Goal: Information Seeking & Learning: Learn about a topic

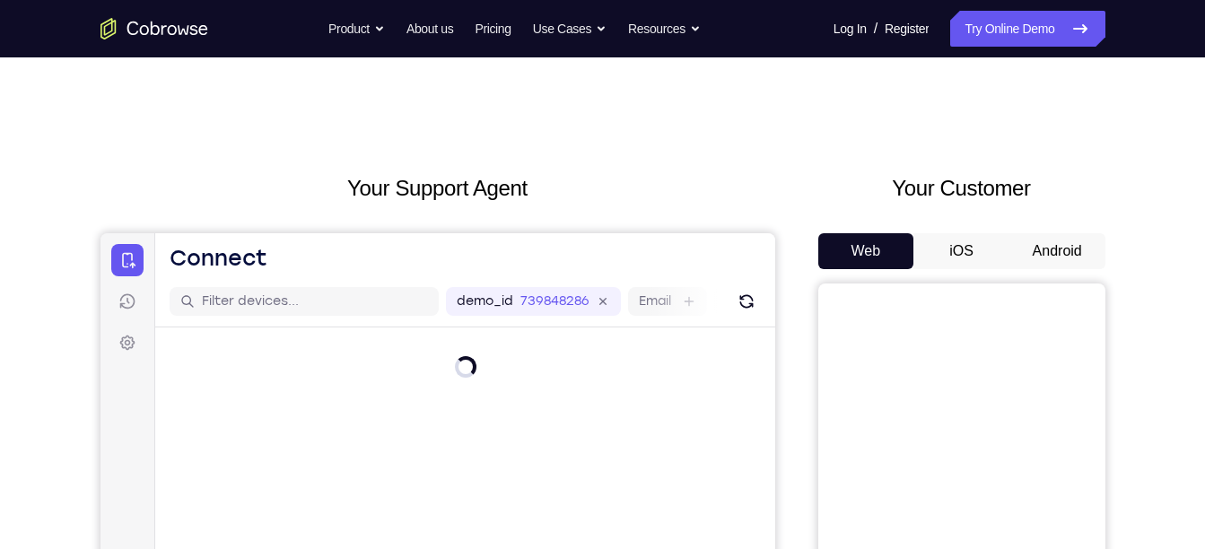
click at [1056, 252] on button "Android" at bounding box center [1058, 251] width 96 height 36
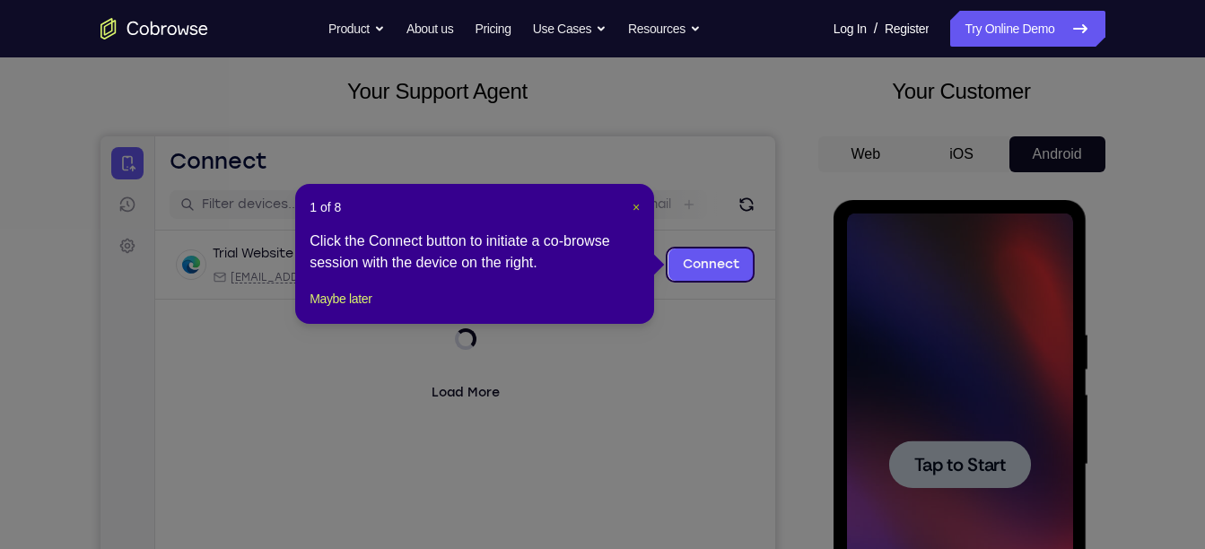
click at [633, 206] on span "×" at bounding box center [636, 207] width 7 height 14
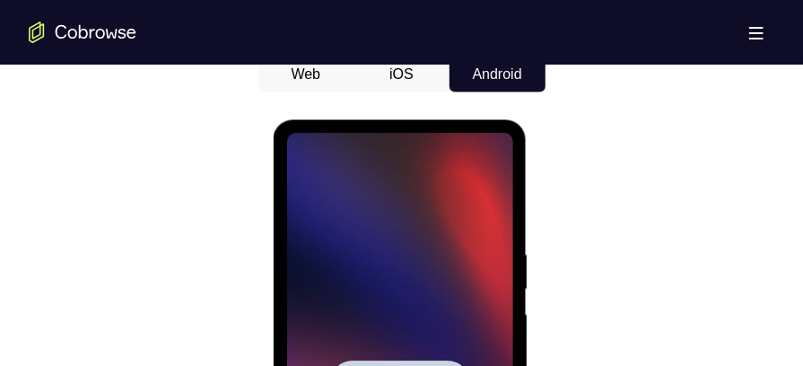
scroll to position [975, 0]
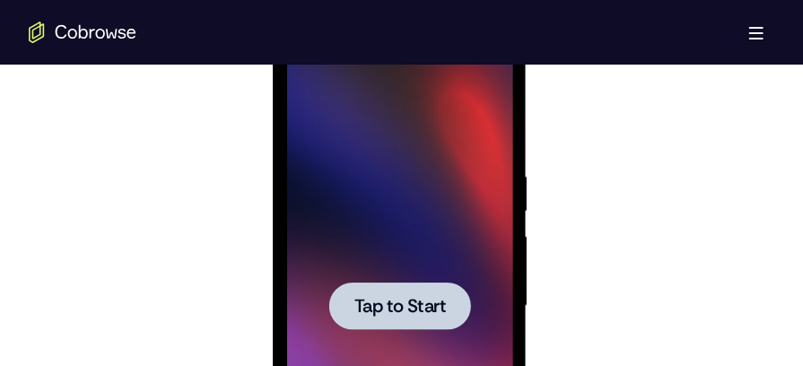
click at [444, 217] on div at bounding box center [399, 306] width 226 height 503
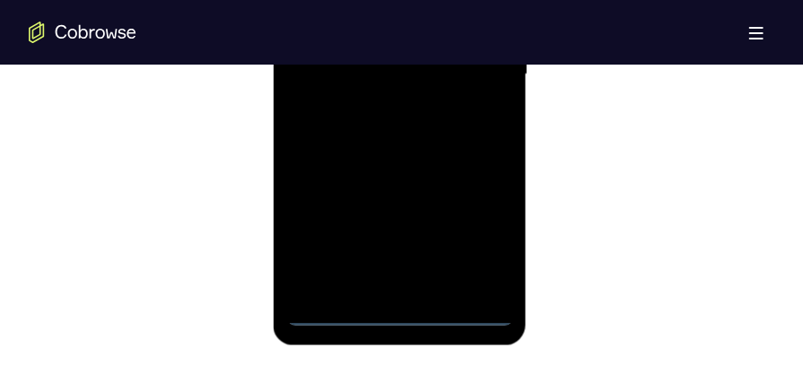
scroll to position [1212, 0]
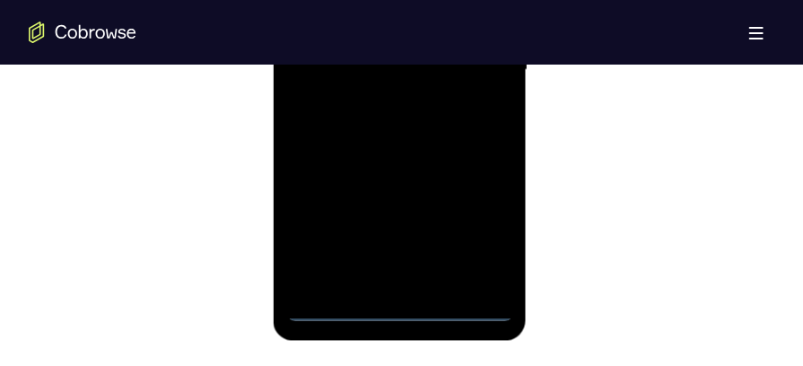
click at [394, 310] on div at bounding box center [399, 71] width 226 height 503
click at [469, 229] on div at bounding box center [399, 71] width 226 height 503
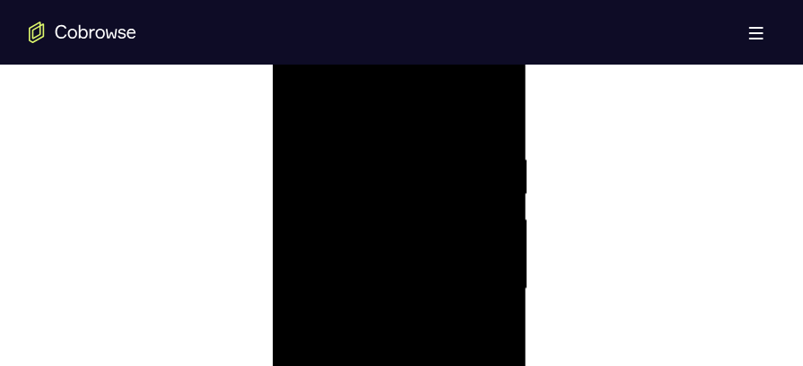
scroll to position [985, 0]
click at [375, 123] on div at bounding box center [399, 295] width 226 height 503
click at [475, 283] on div at bounding box center [399, 295] width 226 height 503
click at [381, 326] on div at bounding box center [399, 295] width 226 height 503
click at [363, 277] on div at bounding box center [399, 295] width 226 height 503
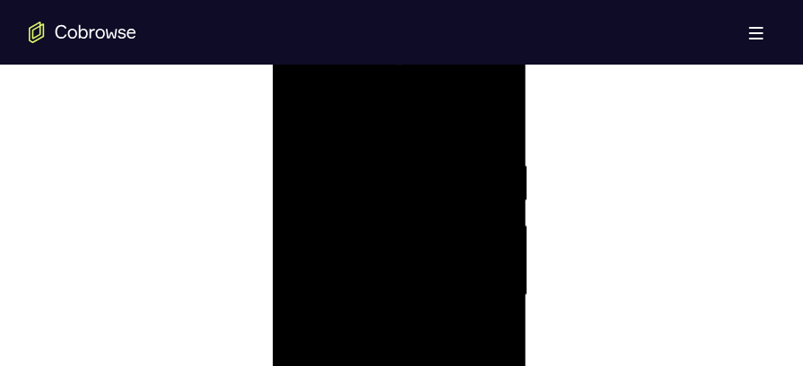
click at [350, 259] on div at bounding box center [399, 295] width 226 height 503
click at [346, 288] on div at bounding box center [399, 295] width 226 height 503
click at [370, 346] on div at bounding box center [399, 295] width 226 height 503
click at [385, 92] on div at bounding box center [399, 299] width 226 height 503
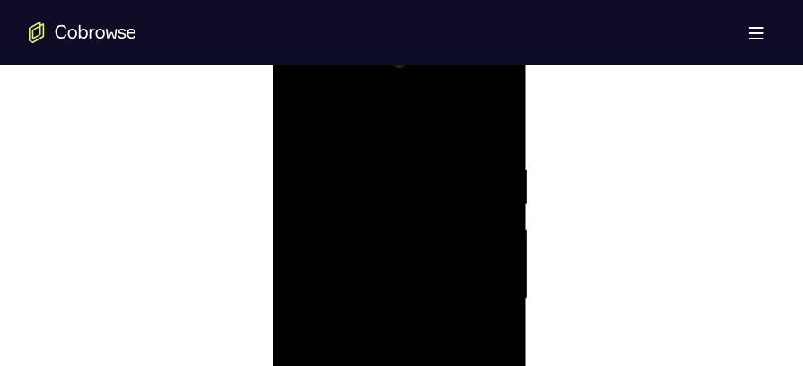
click at [307, 156] on div at bounding box center [399, 299] width 226 height 503
click at [373, 290] on div at bounding box center [399, 260] width 226 height 503
click at [373, 251] on div at bounding box center [399, 260] width 226 height 503
click at [366, 165] on div at bounding box center [399, 260] width 226 height 503
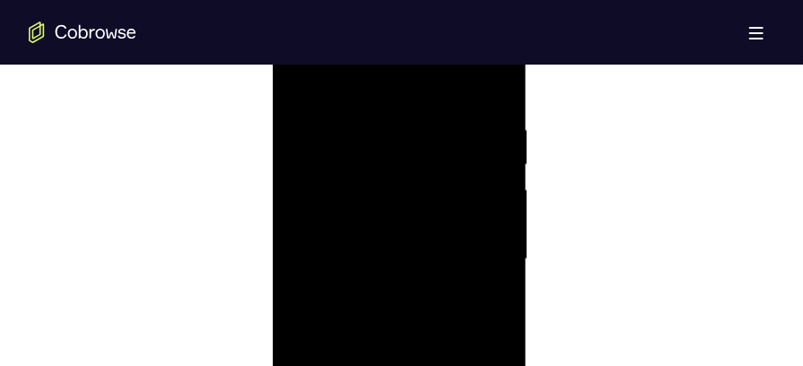
click at [327, 223] on div at bounding box center [399, 260] width 226 height 503
click at [334, 257] on div at bounding box center [399, 260] width 226 height 503
click at [364, 311] on div at bounding box center [399, 260] width 226 height 503
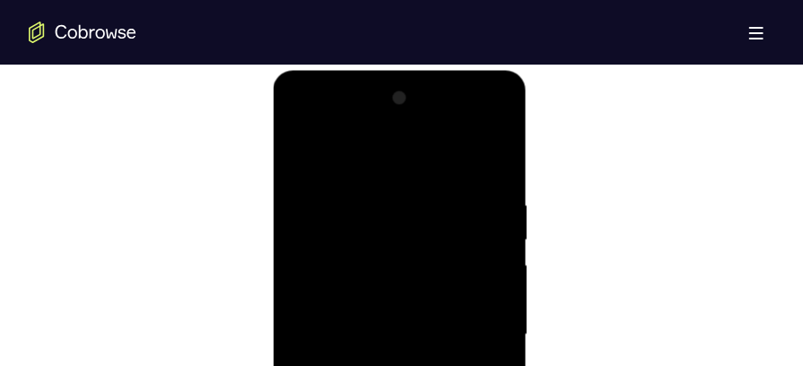
scroll to position [939, 0]
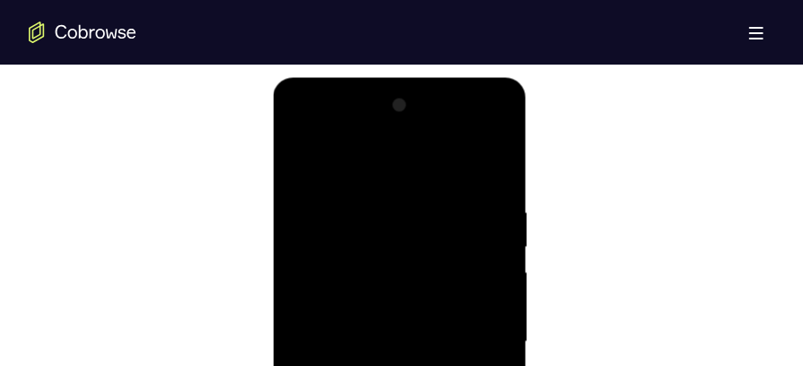
drag, startPoint x: 346, startPoint y: 159, endPoint x: 477, endPoint y: 143, distance: 132.9
click at [477, 143] on div at bounding box center [399, 342] width 226 height 503
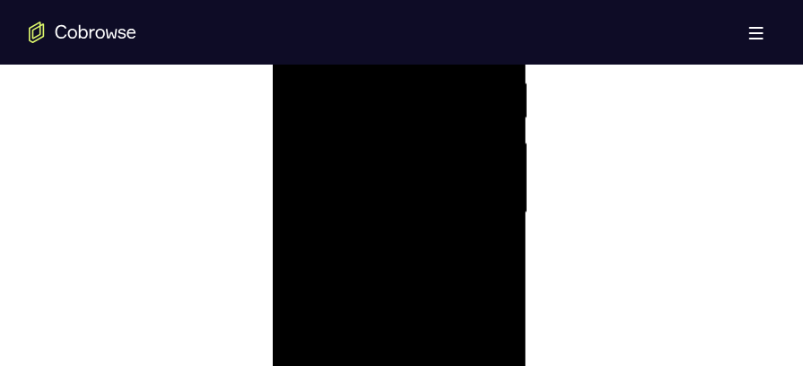
scroll to position [1072, 0]
click at [359, 212] on div at bounding box center [399, 210] width 226 height 503
click at [353, 267] on div at bounding box center [399, 210] width 226 height 503
drag, startPoint x: 379, startPoint y: 203, endPoint x: 379, endPoint y: 335, distance: 131.9
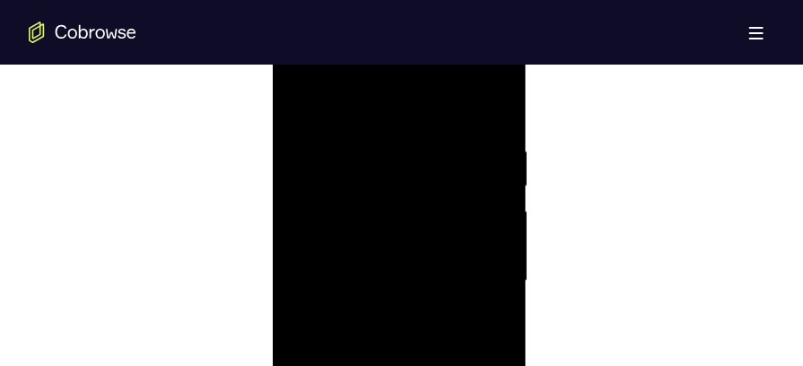
click at [379, 335] on div at bounding box center [399, 282] width 226 height 503
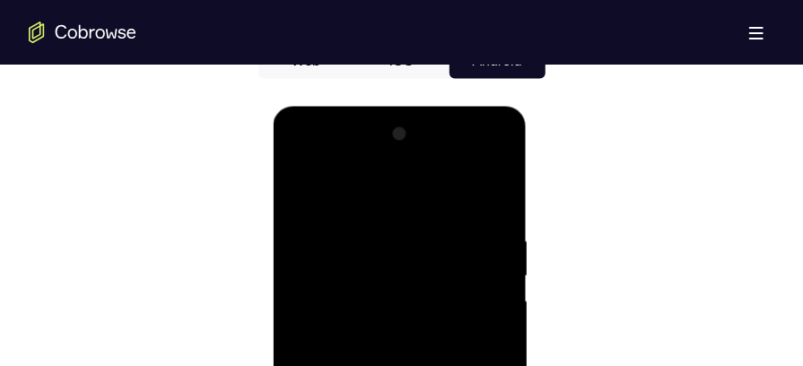
scroll to position [905, 0]
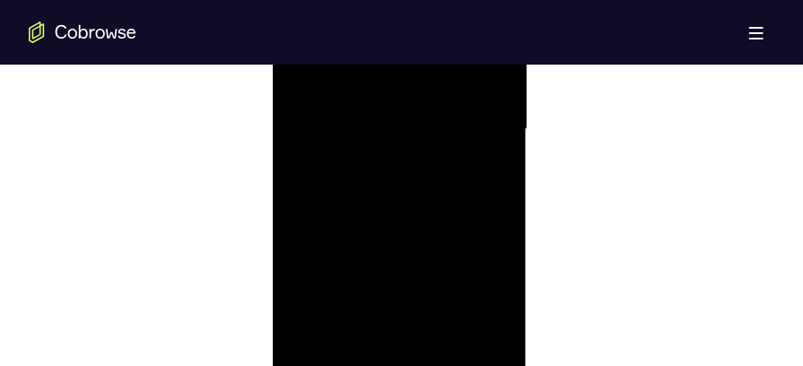
scroll to position [1166, 0]
click at [415, 199] on div at bounding box center [399, 116] width 226 height 503
click at [494, 240] on div at bounding box center [399, 162] width 226 height 503
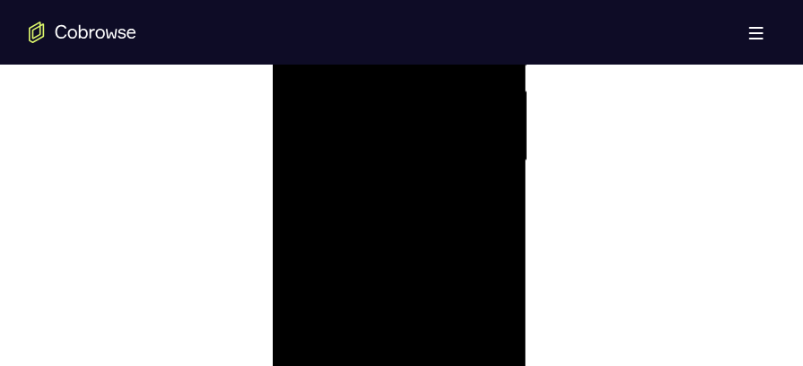
click at [494, 240] on div at bounding box center [399, 162] width 226 height 503
click at [300, 192] on div at bounding box center [399, 112] width 226 height 503
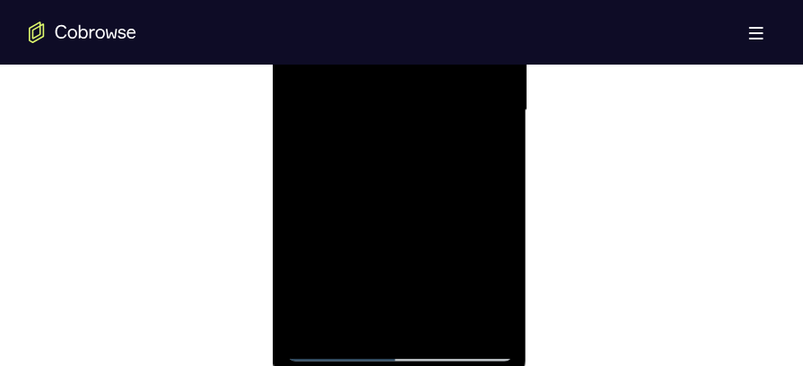
click at [300, 192] on div at bounding box center [399, 112] width 226 height 503
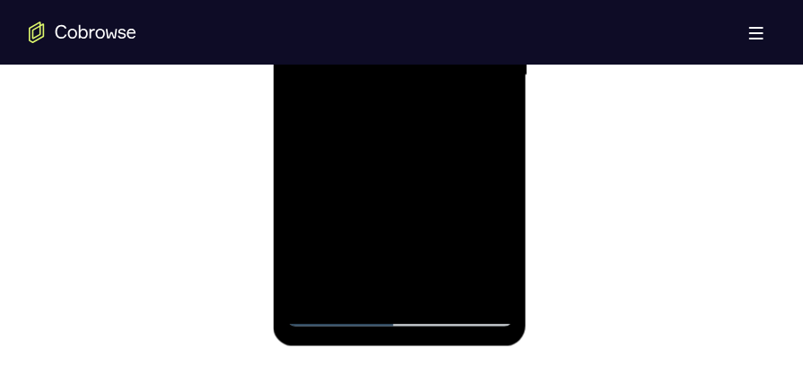
scroll to position [1213, 0]
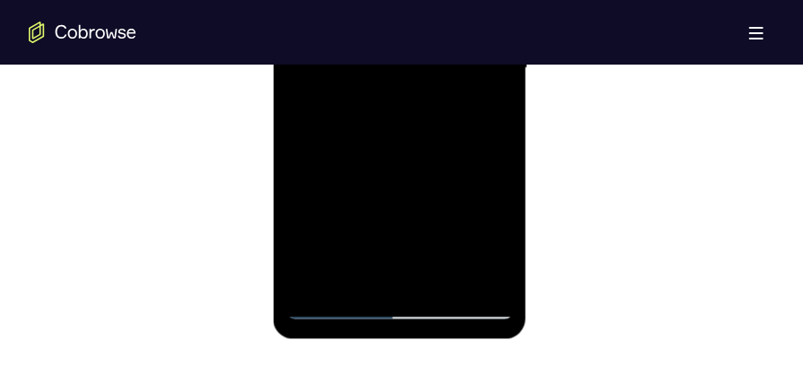
drag, startPoint x: 339, startPoint y: 153, endPoint x: 346, endPoint y: 106, distance: 47.1
click at [346, 106] on div at bounding box center [399, 69] width 226 height 503
drag, startPoint x: 397, startPoint y: 166, endPoint x: 393, endPoint y: 108, distance: 58.4
click at [393, 108] on div at bounding box center [399, 69] width 226 height 503
click at [442, 276] on div at bounding box center [399, 69] width 226 height 503
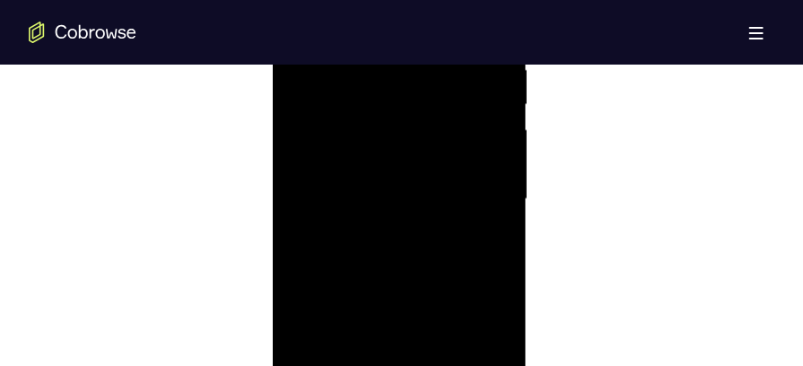
scroll to position [1030, 0]
click at [416, 346] on div at bounding box center [399, 251] width 226 height 503
click at [392, 226] on div at bounding box center [399, 251] width 226 height 503
drag, startPoint x: 433, startPoint y: 226, endPoint x: 430, endPoint y: 288, distance: 62.0
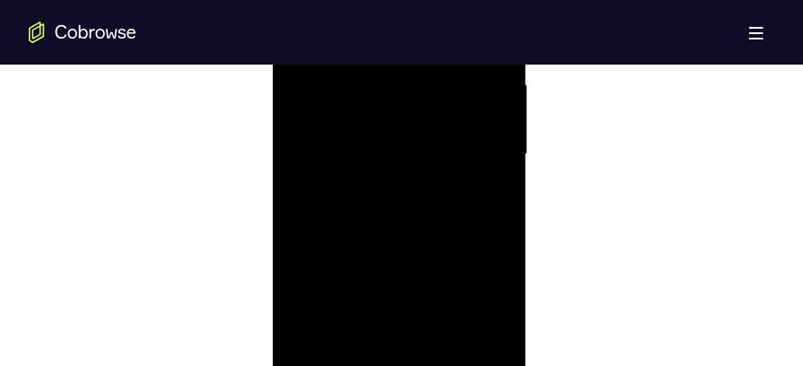
click at [430, 288] on div at bounding box center [399, 156] width 226 height 503
drag, startPoint x: 456, startPoint y: 212, endPoint x: 458, endPoint y: 295, distance: 83.5
click at [458, 295] on div at bounding box center [399, 261] width 226 height 503
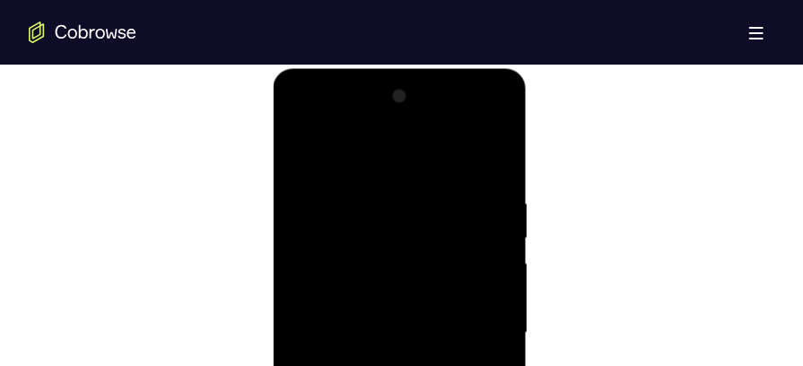
drag, startPoint x: 464, startPoint y: 279, endPoint x: 459, endPoint y: 232, distance: 47.8
click at [459, 232] on div at bounding box center [399, 333] width 226 height 503
drag, startPoint x: 437, startPoint y: 209, endPoint x: 437, endPoint y: 313, distance: 104.1
click at [437, 313] on div at bounding box center [399, 333] width 226 height 503
drag, startPoint x: 433, startPoint y: 253, endPoint x: 429, endPoint y: 329, distance: 76.4
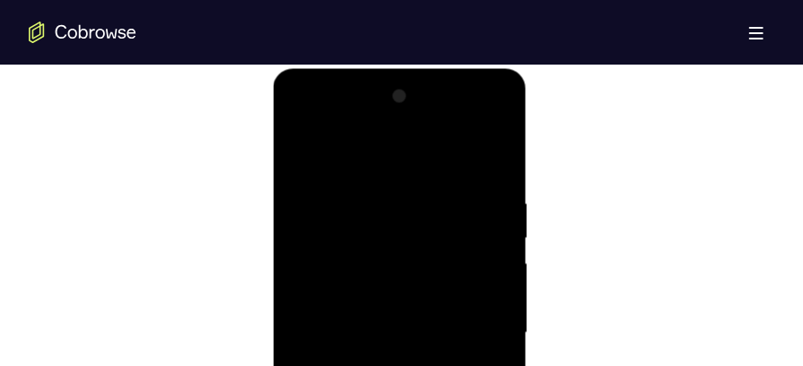
click at [429, 329] on div at bounding box center [399, 333] width 226 height 503
drag, startPoint x: 437, startPoint y: 230, endPoint x: 431, endPoint y: 306, distance: 76.5
click at [431, 306] on div at bounding box center [399, 333] width 226 height 503
drag, startPoint x: 438, startPoint y: 211, endPoint x: 433, endPoint y: 322, distance: 111.4
click at [433, 322] on div at bounding box center [399, 333] width 226 height 503
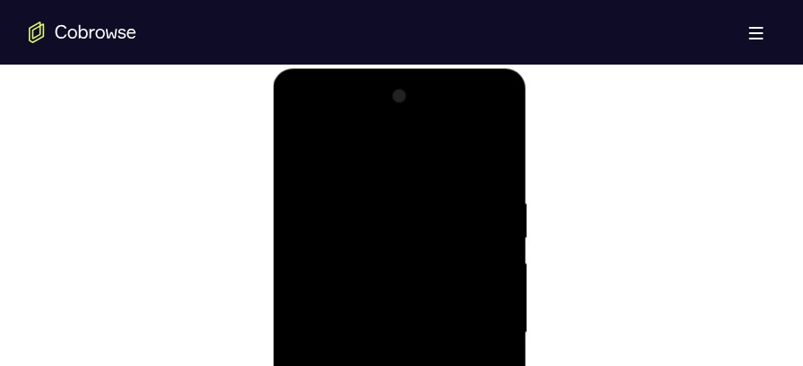
drag, startPoint x: 441, startPoint y: 241, endPoint x: 438, endPoint y: 341, distance: 99.7
click at [438, 341] on div at bounding box center [399, 333] width 226 height 503
drag, startPoint x: 440, startPoint y: 233, endPoint x: 440, endPoint y: 320, distance: 87.1
click at [440, 320] on div at bounding box center [399, 333] width 226 height 503
drag, startPoint x: 444, startPoint y: 251, endPoint x: 444, endPoint y: 327, distance: 75.4
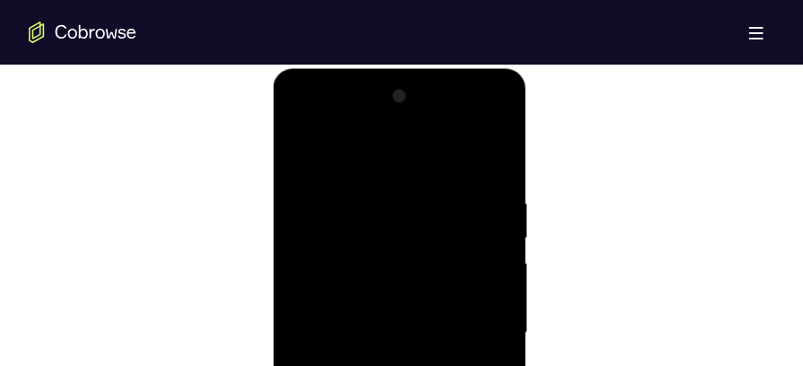
click at [444, 327] on div at bounding box center [399, 333] width 226 height 503
drag, startPoint x: 442, startPoint y: 202, endPoint x: 443, endPoint y: 268, distance: 66.4
click at [443, 268] on div at bounding box center [399, 333] width 226 height 503
drag, startPoint x: 443, startPoint y: 204, endPoint x: 441, endPoint y: 299, distance: 95.2
click at [441, 299] on div at bounding box center [399, 333] width 226 height 503
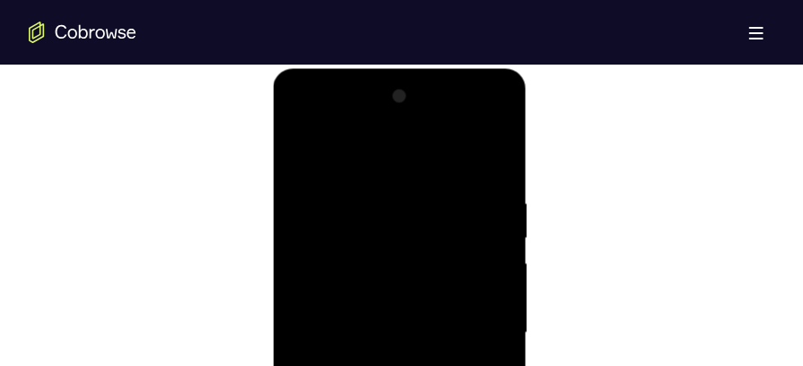
drag, startPoint x: 441, startPoint y: 276, endPoint x: 441, endPoint y: 287, distance: 11.7
click at [441, 287] on div at bounding box center [399, 333] width 226 height 503
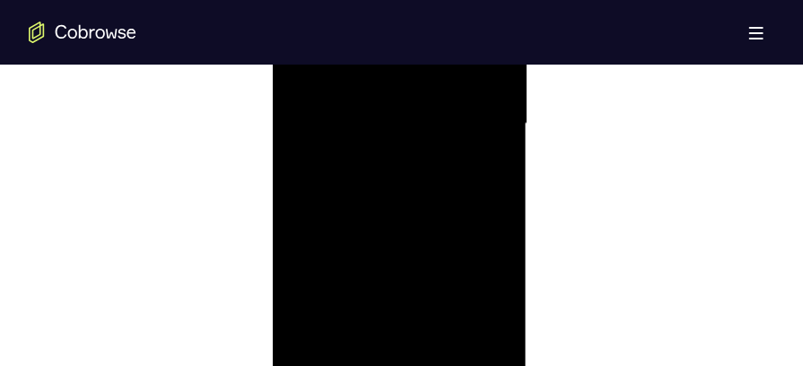
scroll to position [1134, 0]
drag, startPoint x: 458, startPoint y: 200, endPoint x: 457, endPoint y: 273, distance: 72.7
click at [457, 273] on div at bounding box center [399, 148] width 226 height 503
drag, startPoint x: 476, startPoint y: 186, endPoint x: 465, endPoint y: 314, distance: 128.8
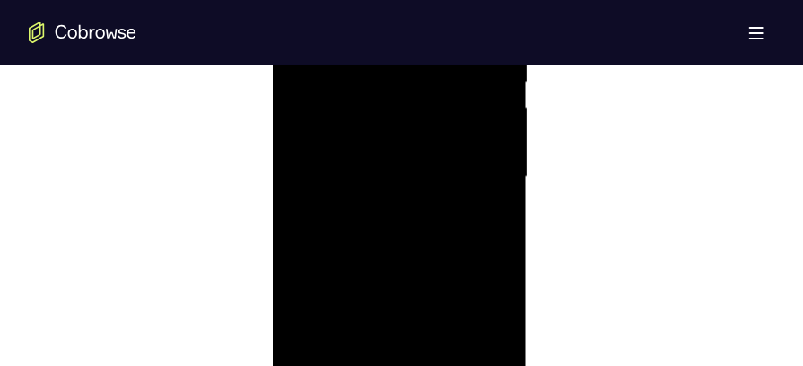
click at [465, 314] on div at bounding box center [399, 178] width 226 height 503
drag, startPoint x: 458, startPoint y: 179, endPoint x: 455, endPoint y: 257, distance: 78.1
click at [455, 257] on div at bounding box center [399, 178] width 226 height 503
drag, startPoint x: 461, startPoint y: 198, endPoint x: 454, endPoint y: 292, distance: 93.6
click at [454, 292] on div at bounding box center [399, 178] width 226 height 503
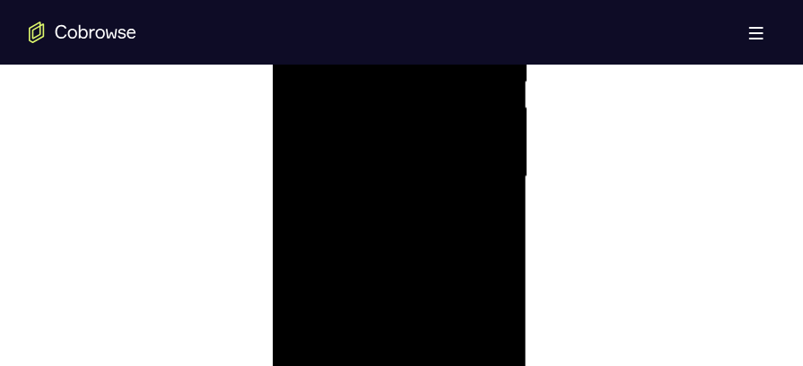
drag, startPoint x: 458, startPoint y: 216, endPoint x: 453, endPoint y: 313, distance: 97.0
click at [453, 313] on div at bounding box center [399, 178] width 226 height 503
click at [457, 282] on div at bounding box center [399, 241] width 226 height 503
drag, startPoint x: 462, startPoint y: 191, endPoint x: 459, endPoint y: 310, distance: 118.5
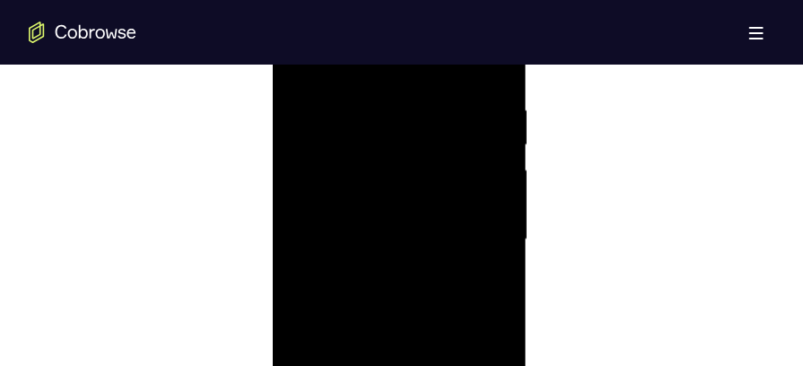
click at [459, 310] on div at bounding box center [399, 241] width 226 height 503
drag, startPoint x: 459, startPoint y: 202, endPoint x: 456, endPoint y: 301, distance: 98.8
click at [456, 301] on div at bounding box center [399, 241] width 226 height 503
drag, startPoint x: 456, startPoint y: 243, endPoint x: 452, endPoint y: 329, distance: 86.2
click at [452, 329] on div at bounding box center [399, 241] width 226 height 503
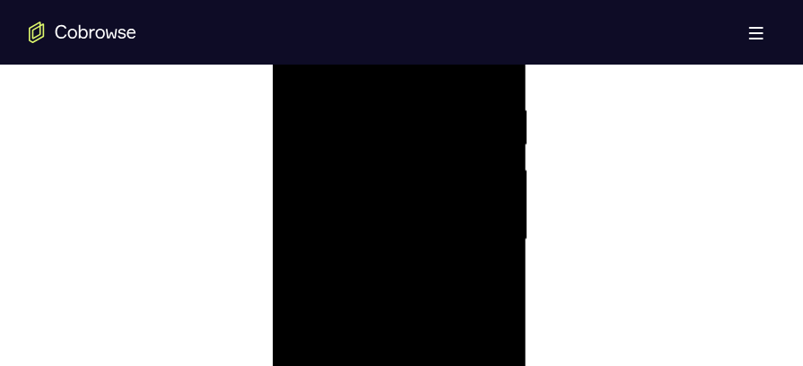
drag, startPoint x: 457, startPoint y: 229, endPoint x: 458, endPoint y: 153, distance: 75.4
click at [458, 153] on div at bounding box center [399, 241] width 226 height 503
drag, startPoint x: 436, startPoint y: 232, endPoint x: 436, endPoint y: 128, distance: 104.1
click at [436, 128] on div at bounding box center [399, 241] width 226 height 503
drag, startPoint x: 427, startPoint y: 233, endPoint x: 427, endPoint y: 111, distance: 122.1
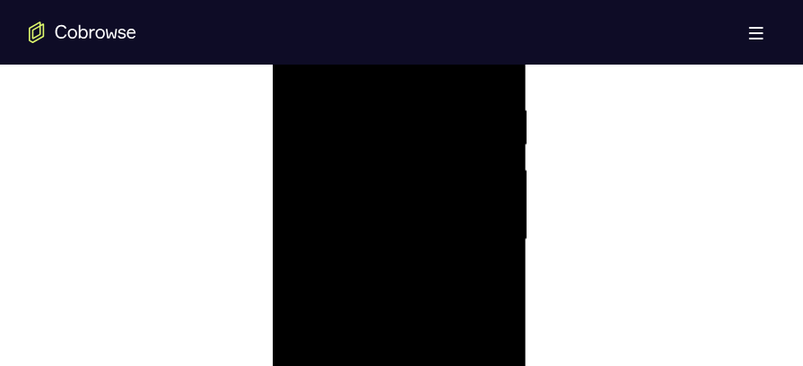
click at [427, 111] on div at bounding box center [399, 241] width 226 height 503
drag, startPoint x: 429, startPoint y: 250, endPoint x: 427, endPoint y: 130, distance: 120.3
click at [427, 130] on div at bounding box center [399, 241] width 226 height 503
drag, startPoint x: 431, startPoint y: 245, endPoint x: 429, endPoint y: 127, distance: 118.5
click at [429, 127] on div at bounding box center [399, 241] width 226 height 503
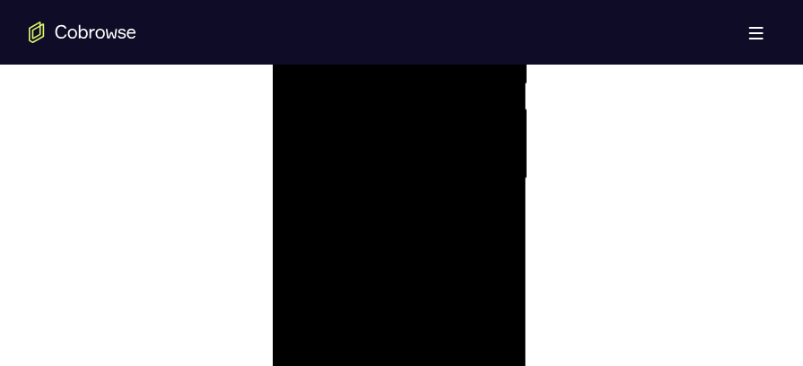
scroll to position [1124, 0]
drag, startPoint x: 455, startPoint y: 257, endPoint x: 449, endPoint y: 143, distance: 114.1
click at [449, 143] on div at bounding box center [399, 158] width 226 height 503
drag, startPoint x: 450, startPoint y: 226, endPoint x: 451, endPoint y: 108, distance: 118.5
click at [451, 108] on div at bounding box center [399, 158] width 226 height 503
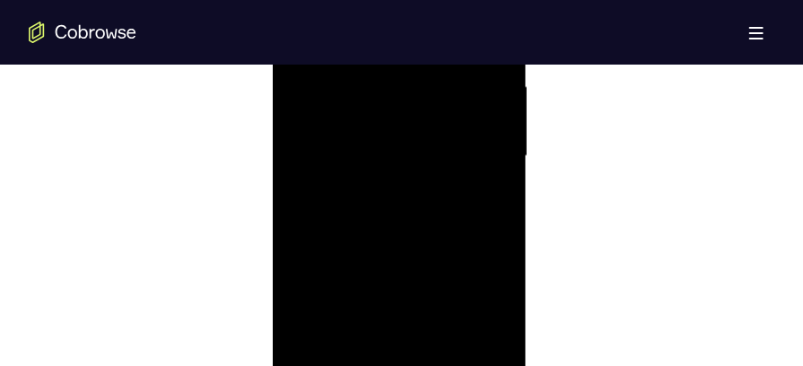
drag, startPoint x: 438, startPoint y: 233, endPoint x: 438, endPoint y: 153, distance: 79.9
click at [438, 153] on div at bounding box center [399, 158] width 226 height 503
click at [383, 162] on div at bounding box center [399, 158] width 226 height 503
click at [297, 97] on div at bounding box center [399, 276] width 226 height 503
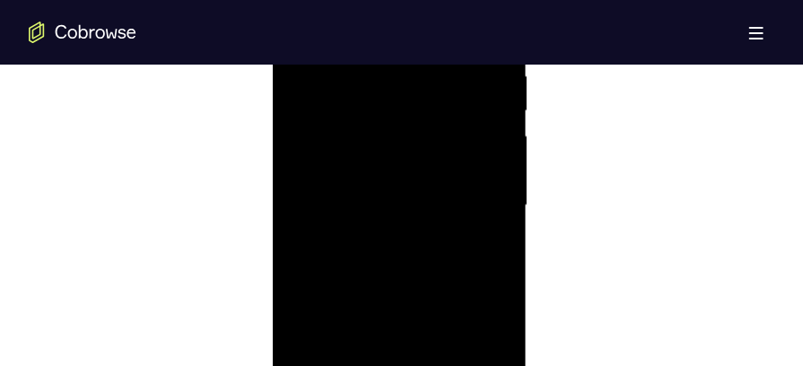
scroll to position [1003, 0]
click at [306, 94] on div at bounding box center [399, 278] width 226 height 503
click at [305, 94] on div at bounding box center [399, 278] width 226 height 503
click at [305, 93] on div at bounding box center [399, 278] width 226 height 503
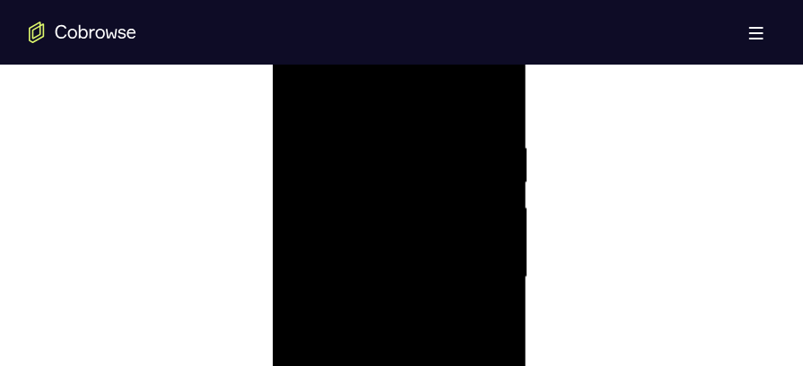
click at [305, 93] on div at bounding box center [399, 278] width 226 height 503
click at [305, 94] on div at bounding box center [399, 278] width 226 height 503
click at [297, 96] on div at bounding box center [399, 278] width 226 height 503
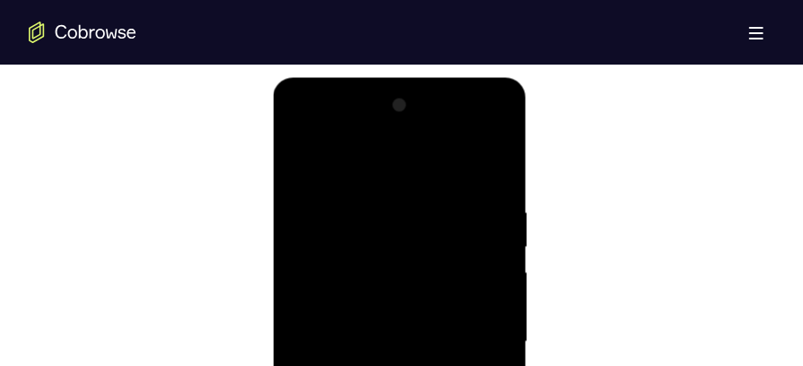
scroll to position [937, 0]
click at [303, 165] on div at bounding box center [399, 343] width 226 height 503
drag, startPoint x: 388, startPoint y: 177, endPoint x: 386, endPoint y: 394, distance: 217.2
click at [386, 394] on div at bounding box center [399, 343] width 226 height 503
drag, startPoint x: 397, startPoint y: 199, endPoint x: 379, endPoint y: 309, distance: 110.9
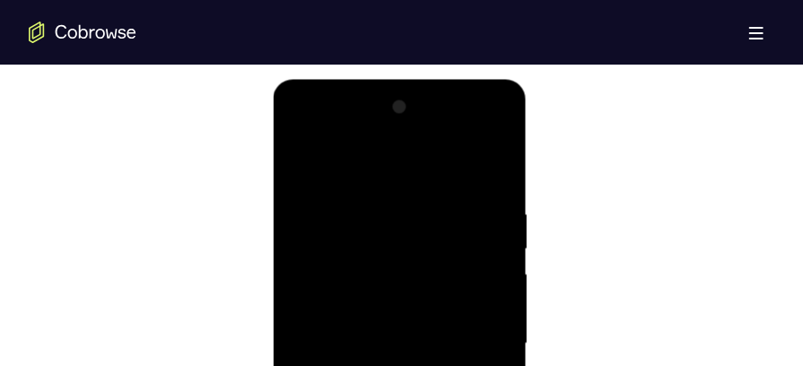
click at [379, 309] on div at bounding box center [399, 343] width 226 height 503
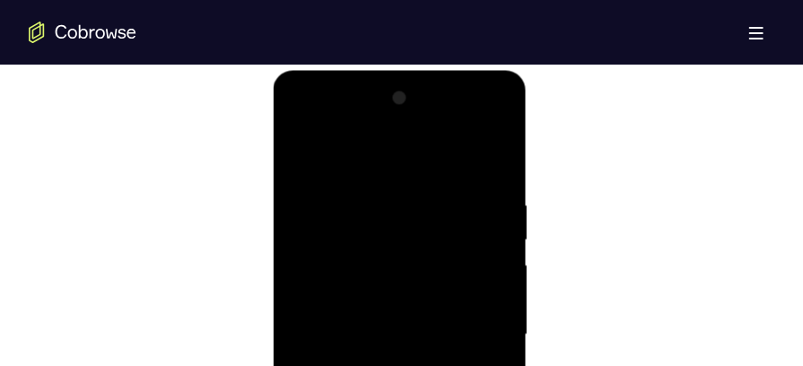
click at [499, 150] on div at bounding box center [399, 334] width 226 height 503
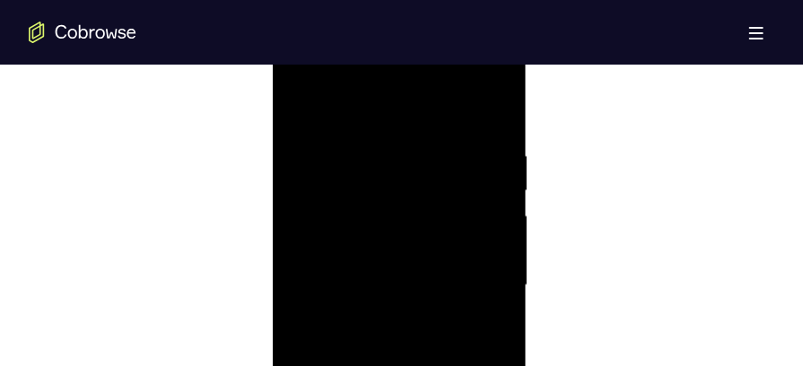
scroll to position [1003, 0]
